Goal: Transaction & Acquisition: Purchase product/service

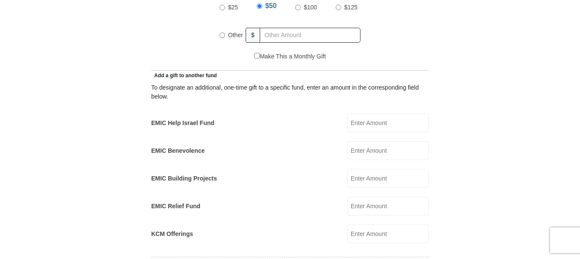
scroll to position [444, 0]
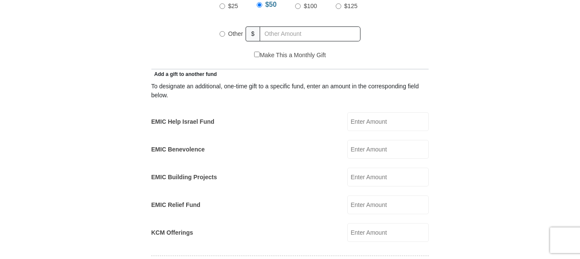
click at [223, 31] on input "Other" at bounding box center [223, 34] width 6 height 6
radio input "true"
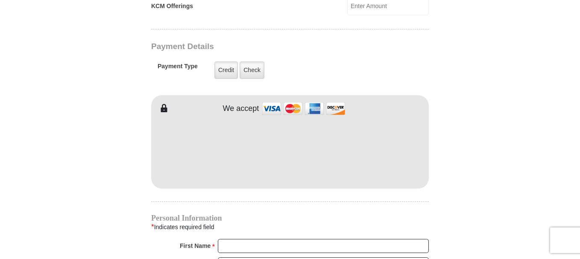
type input "54"
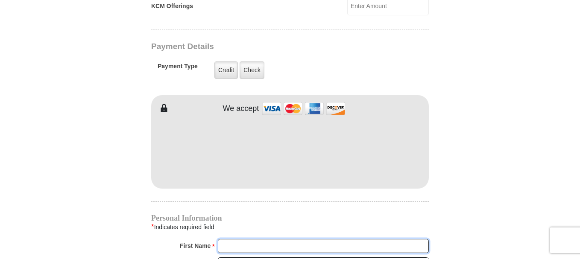
click at [225, 239] on input "First Name *" at bounding box center [323, 246] width 211 height 15
type input "[PERSON_NAME]"
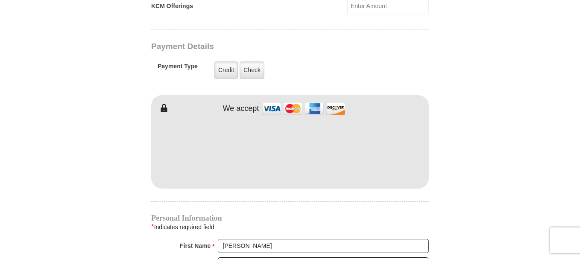
type input "[EMAIL_ADDRESS][DOMAIN_NAME]"
type input "3563 CROMART CT N"
type input "[GEOGRAPHIC_DATA]"
select select "[GEOGRAPHIC_DATA]"
type input "76133"
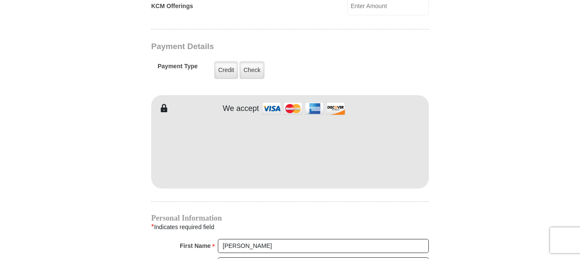
type input "8174498429"
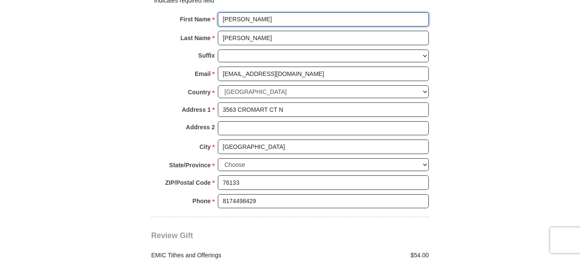
scroll to position [1125, 0]
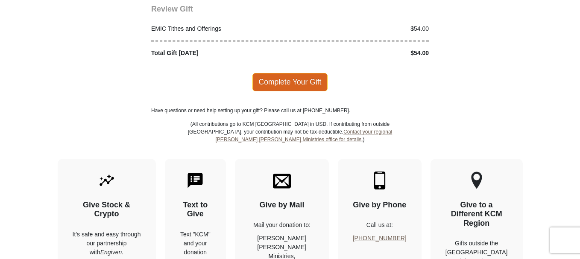
click at [274, 73] on span "Complete Your Gift" at bounding box center [290, 82] width 76 height 18
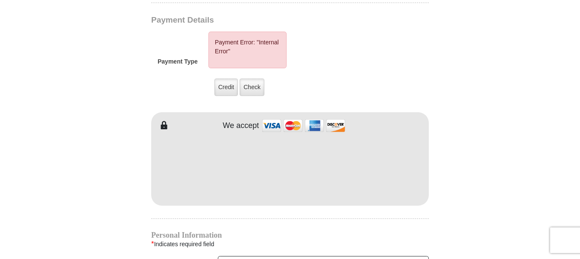
scroll to position [924, 0]
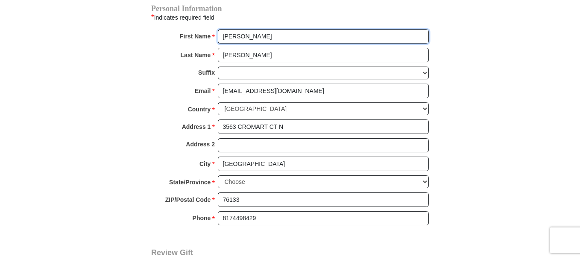
click at [290, 29] on input "[PERSON_NAME]" at bounding box center [323, 36] width 211 height 15
type input "L"
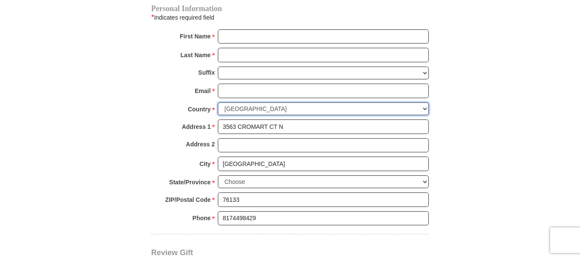
click at [305, 103] on select "[GEOGRAPHIC_DATA] [GEOGRAPHIC_DATA] [GEOGRAPHIC_DATA] [GEOGRAPHIC_DATA] [GEOGRA…" at bounding box center [323, 109] width 211 height 13
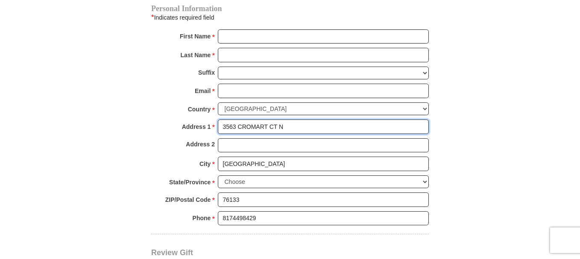
click at [299, 120] on input "3563 CROMART CT N" at bounding box center [323, 127] width 211 height 15
type input "3"
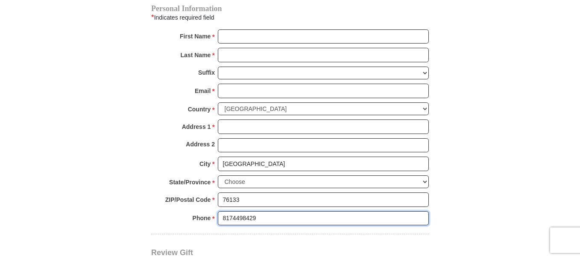
click at [266, 211] on input "8174498429" at bounding box center [323, 218] width 211 height 15
type input "8"
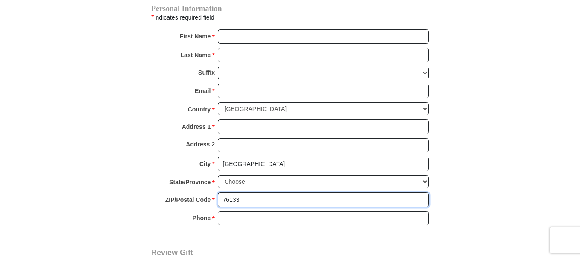
click at [254, 193] on input "76133" at bounding box center [323, 200] width 211 height 15
type input "7"
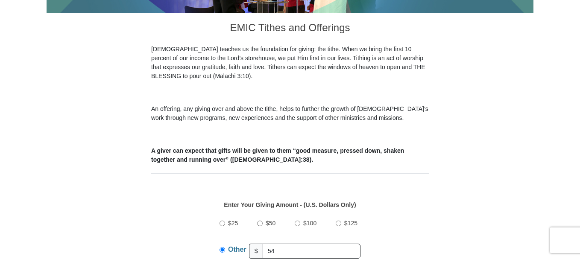
scroll to position [454, 0]
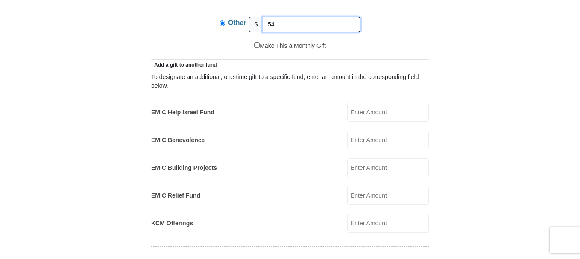
click at [277, 17] on input "54" at bounding box center [312, 24] width 98 height 15
type input "5"
